Goal: Information Seeking & Learning: Learn about a topic

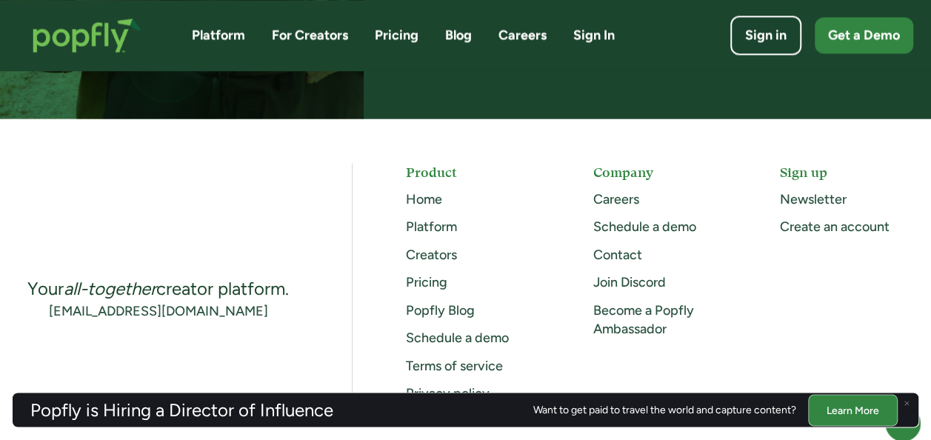
scroll to position [3923, 0]
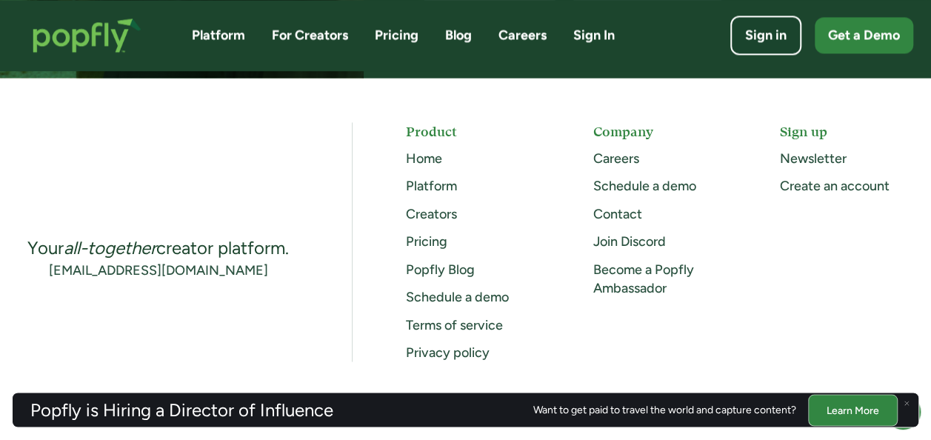
click at [623, 214] on link "Contact" at bounding box center [616, 214] width 49 height 16
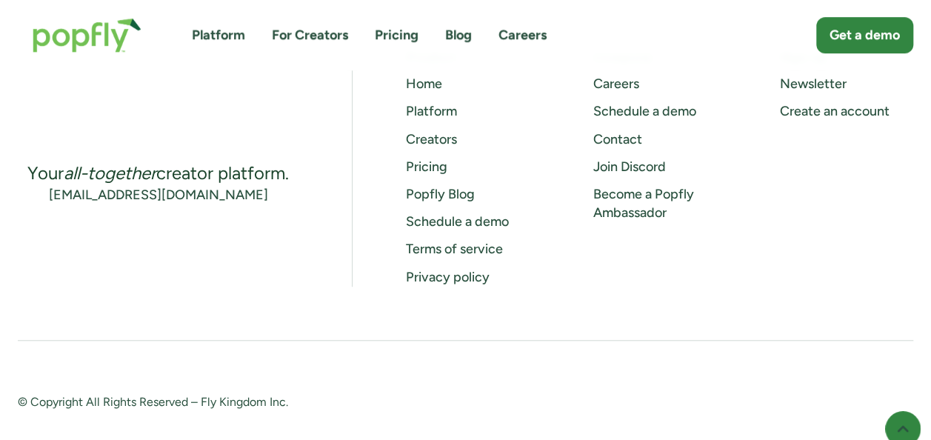
scroll to position [370, 0]
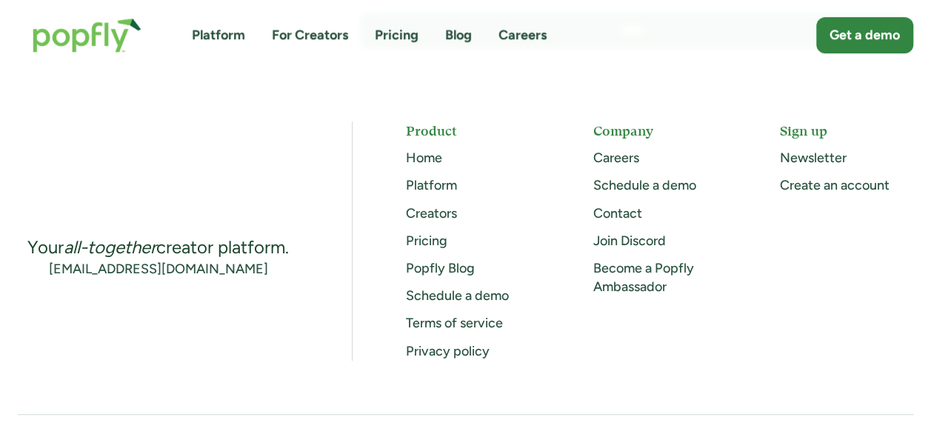
click at [609, 161] on link "Careers" at bounding box center [615, 158] width 46 height 16
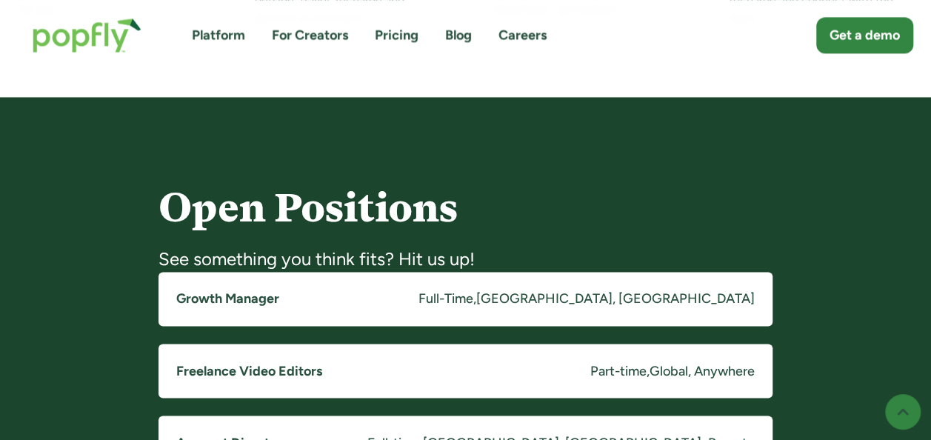
scroll to position [1143, 0]
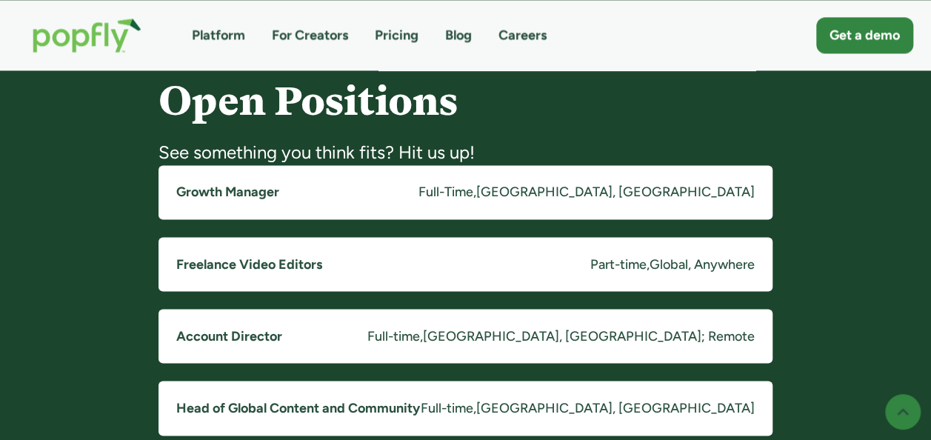
click at [215, 184] on h5 "Growth Manager" at bounding box center [227, 192] width 103 height 19
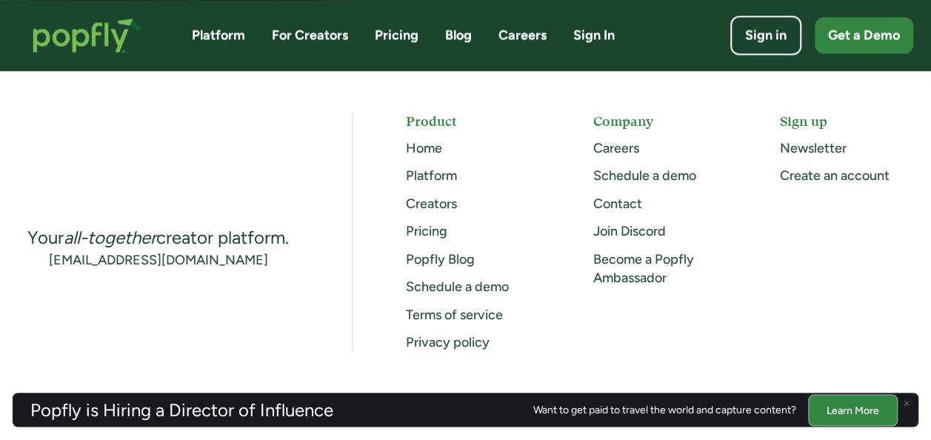
scroll to position [3923, 0]
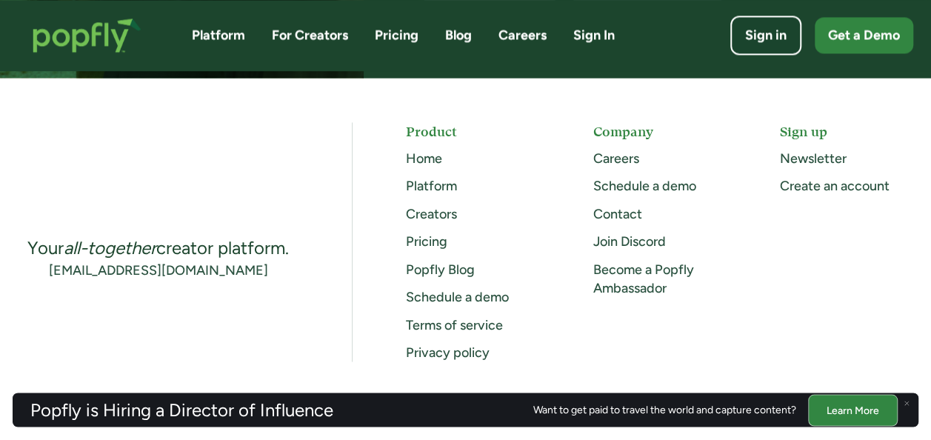
click at [612, 209] on link "Contact" at bounding box center [616, 214] width 49 height 16
